Goal: Task Accomplishment & Management: Complete application form

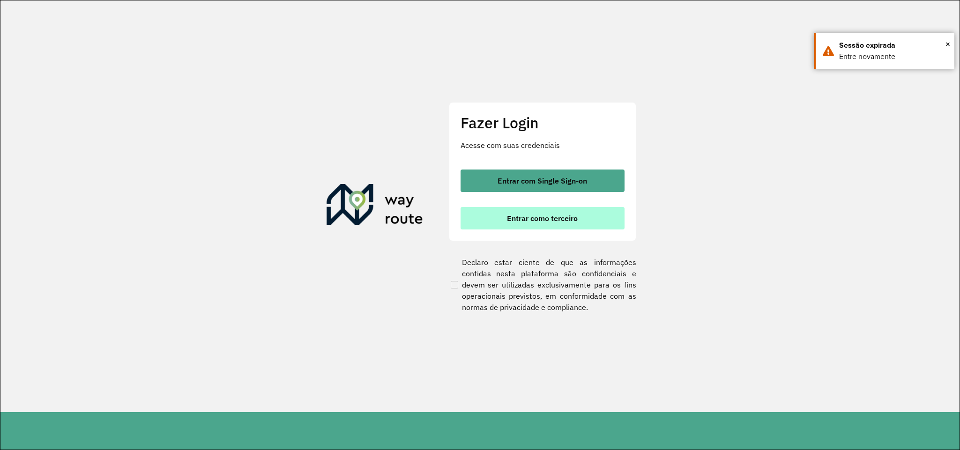
click at [524, 222] on span "Entrar como terceiro" at bounding box center [542, 218] width 71 height 7
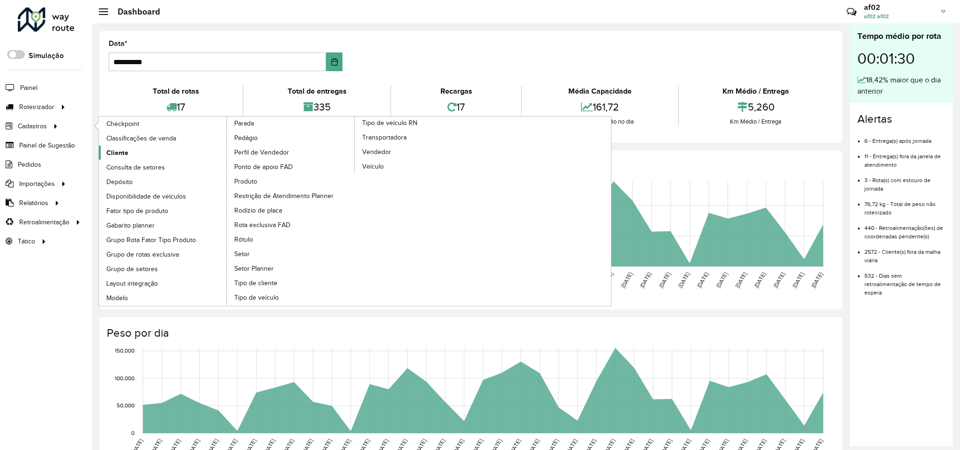
click at [114, 148] on link "Cliente" at bounding box center [163, 153] width 128 height 14
